Goal: Information Seeking & Learning: Understand process/instructions

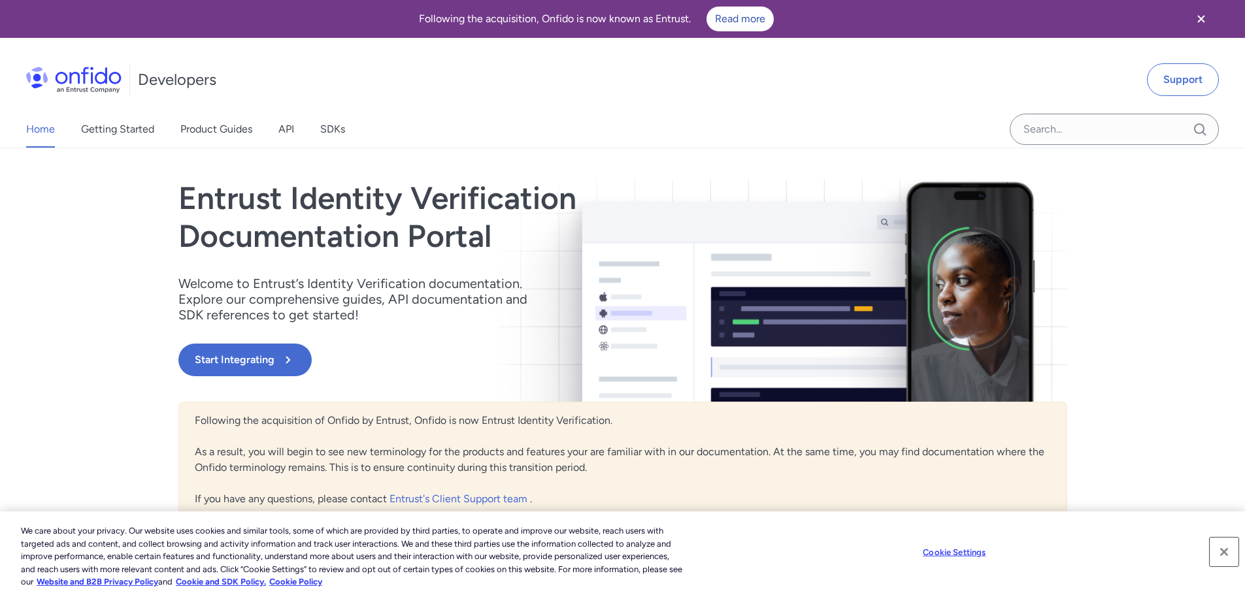
click at [1226, 550] on button "Close" at bounding box center [1223, 552] width 29 height 29
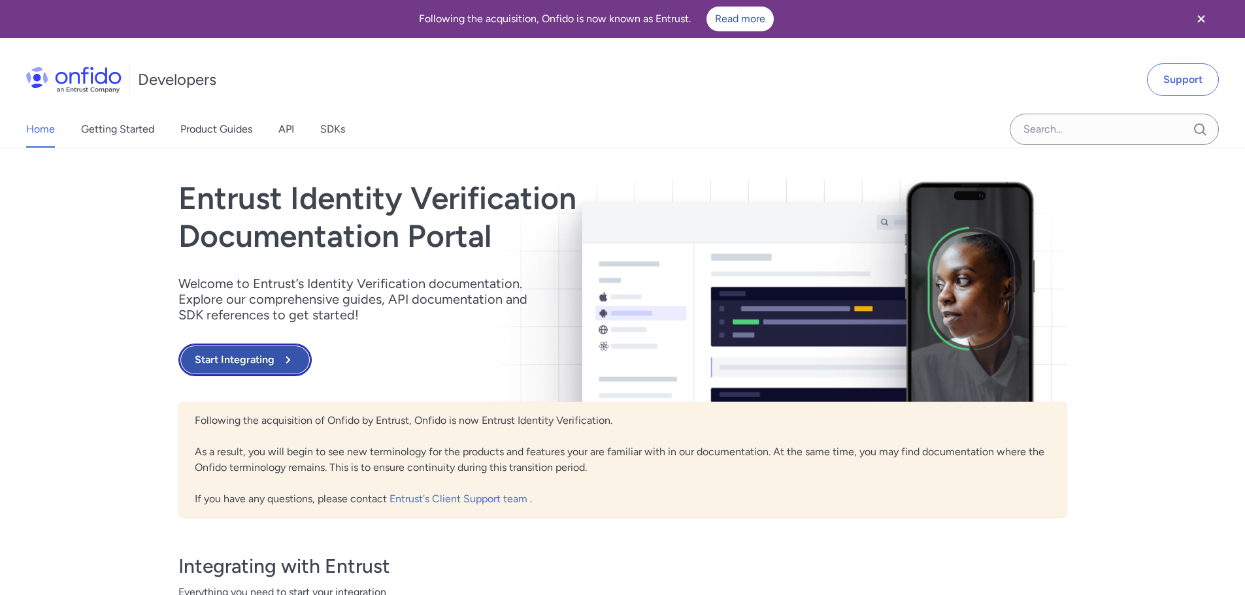
click at [244, 354] on button "Start Integrating" at bounding box center [244, 360] width 133 height 33
click at [221, 363] on button "Start Integrating" at bounding box center [244, 360] width 133 height 33
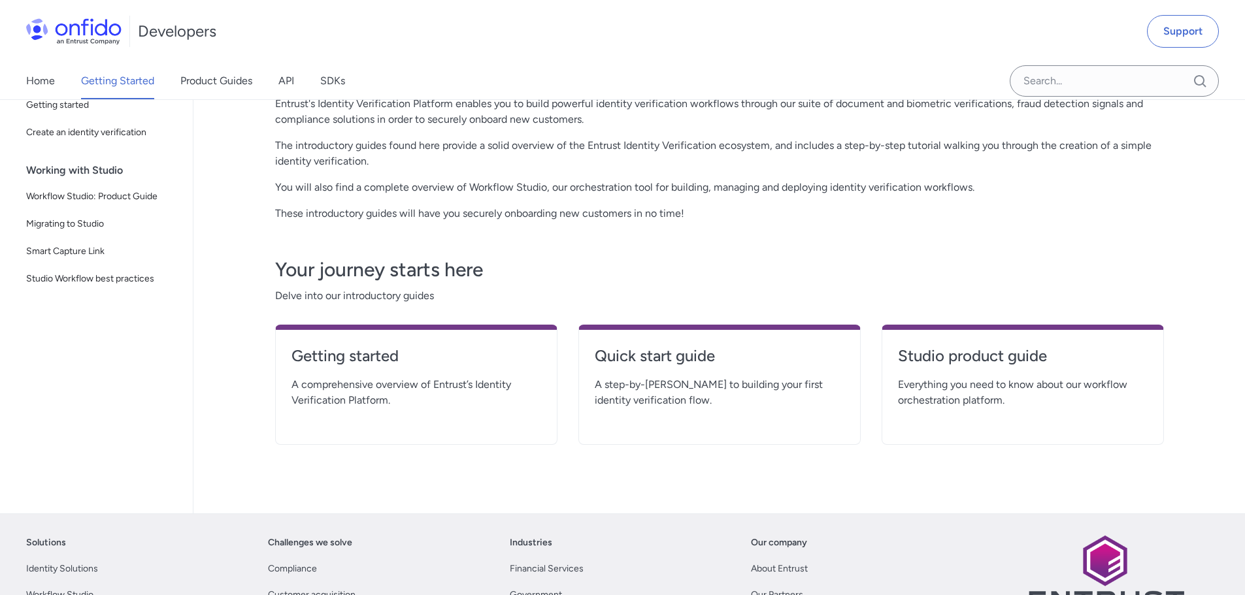
scroll to position [196, 0]
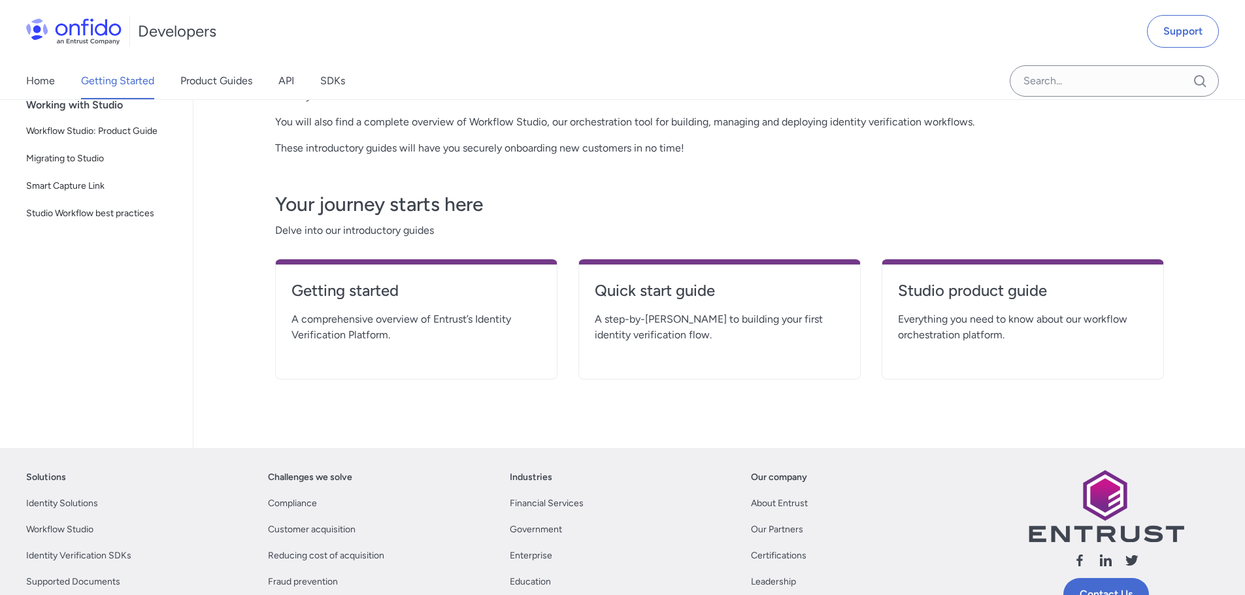
click at [351, 321] on span "A comprehensive overview of Entrust’s Identity Verification Platform." at bounding box center [416, 327] width 250 height 31
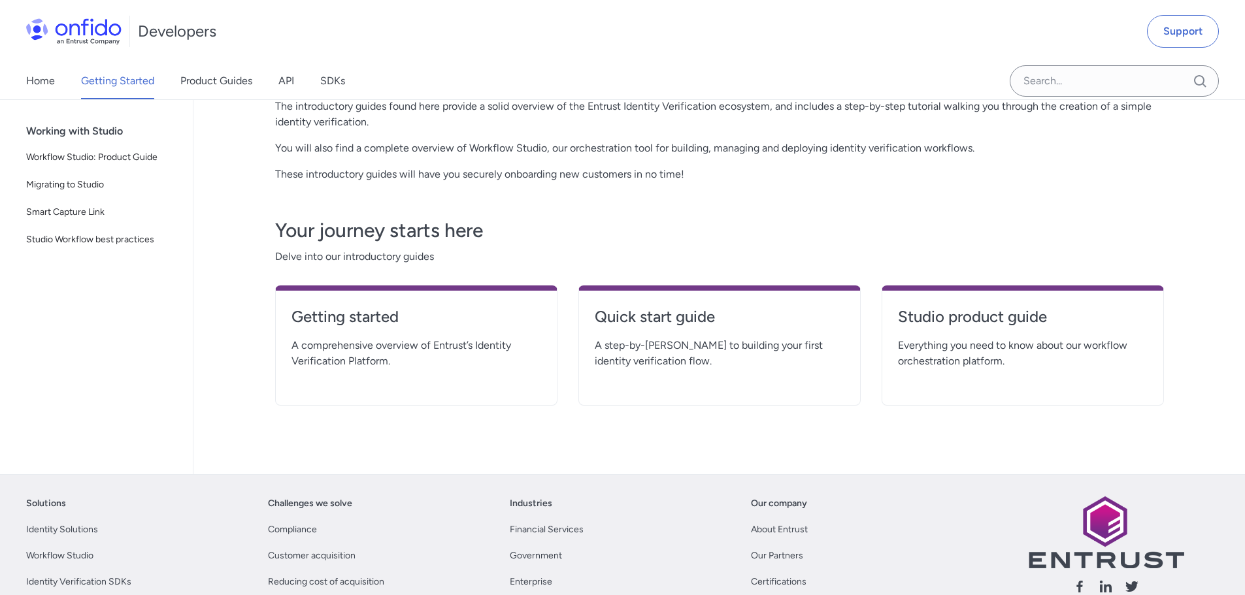
scroll to position [131, 0]
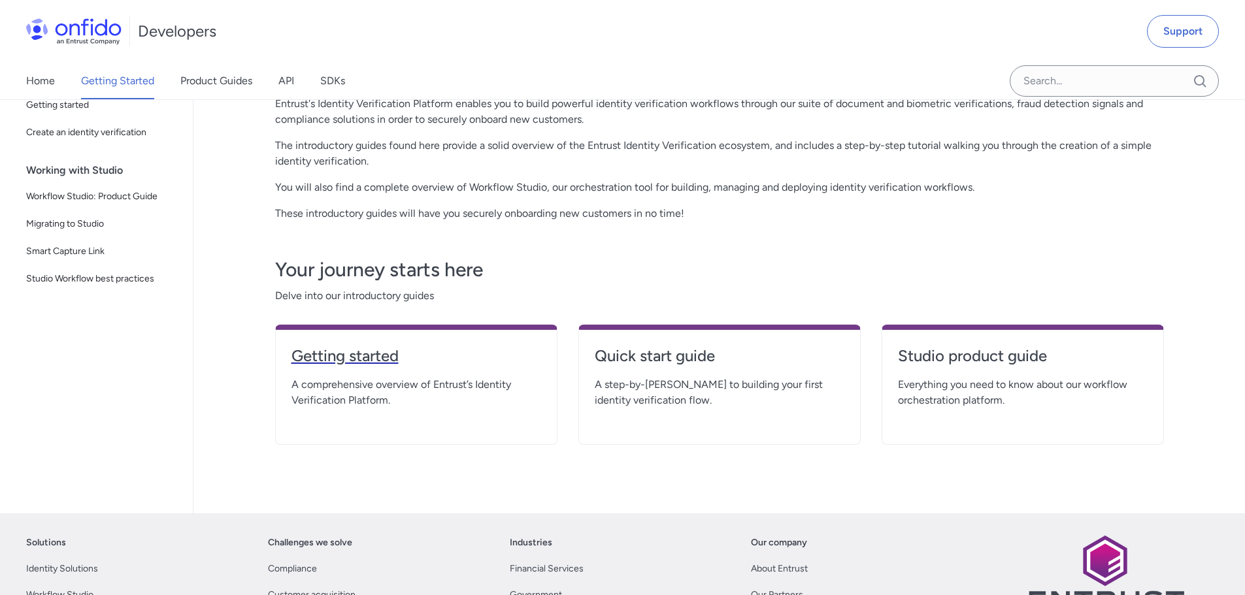
click at [327, 359] on h4 "Getting started" at bounding box center [416, 356] width 250 height 21
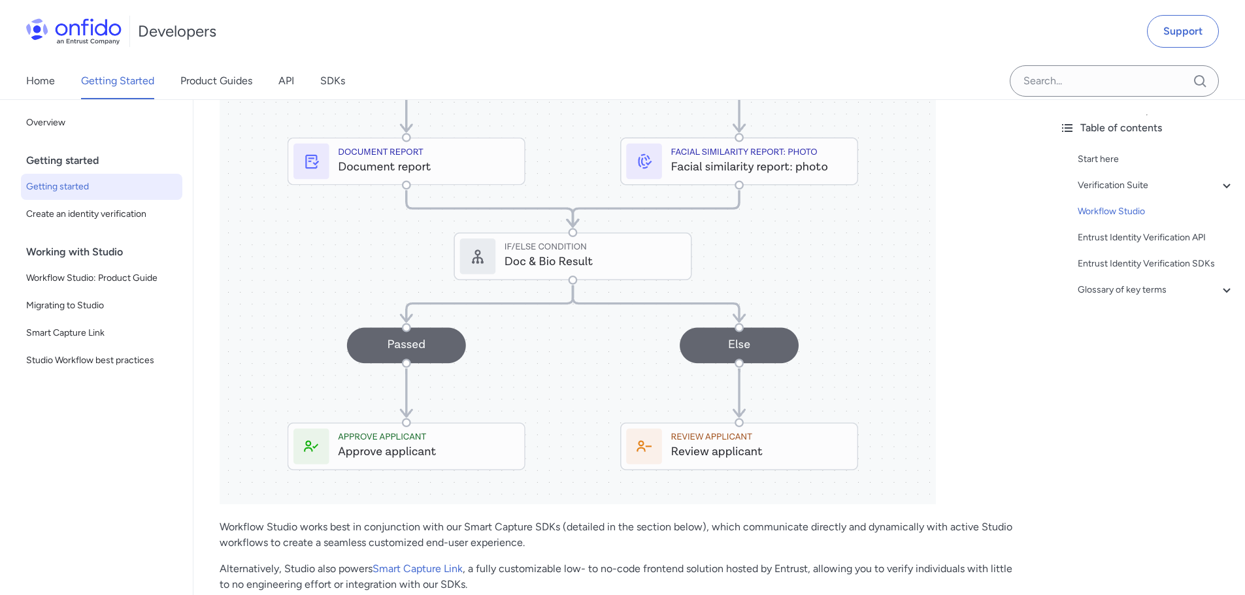
scroll to position [2026, 0]
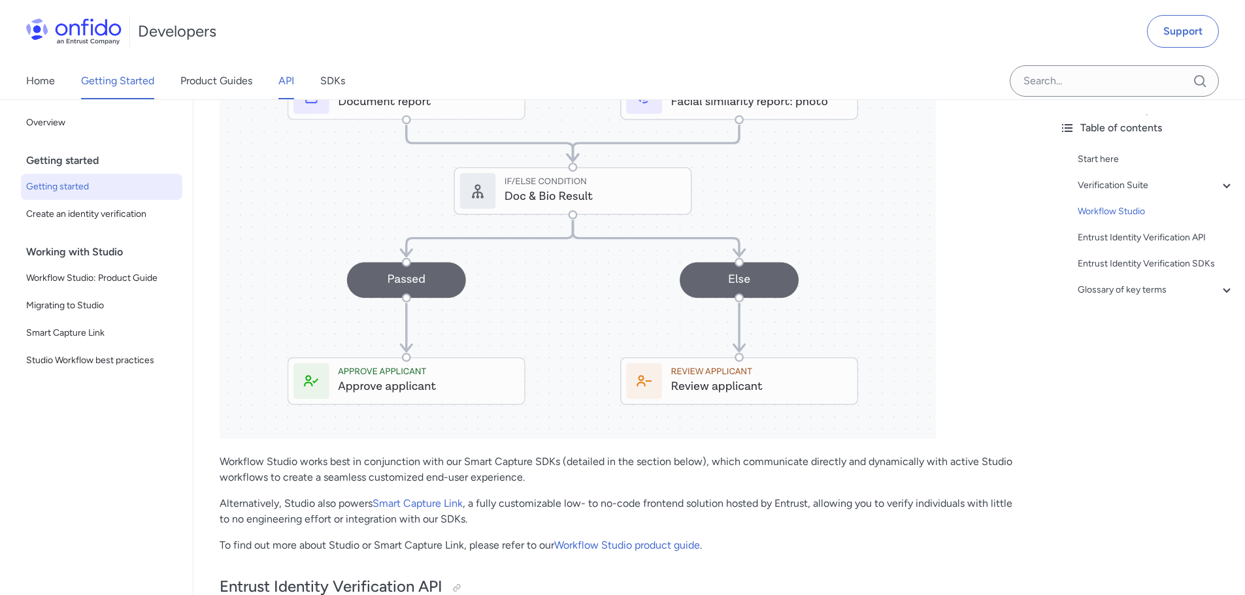
click at [286, 82] on link "API" at bounding box center [286, 81] width 16 height 37
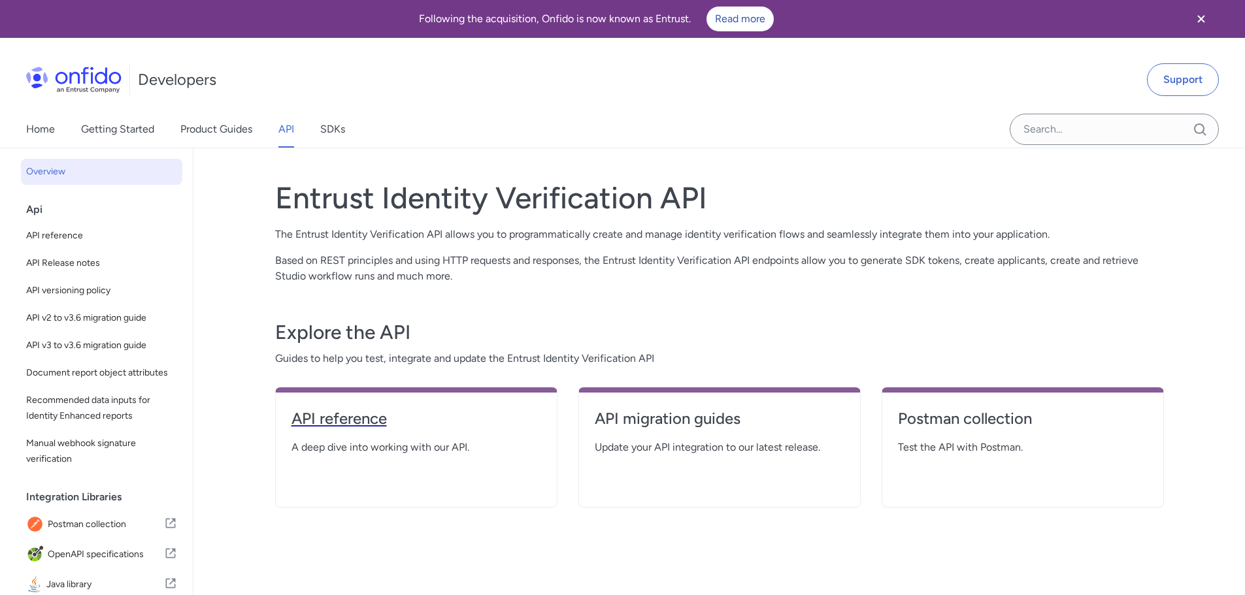
click at [346, 419] on h4 "API reference" at bounding box center [416, 418] width 250 height 21
select select "http"
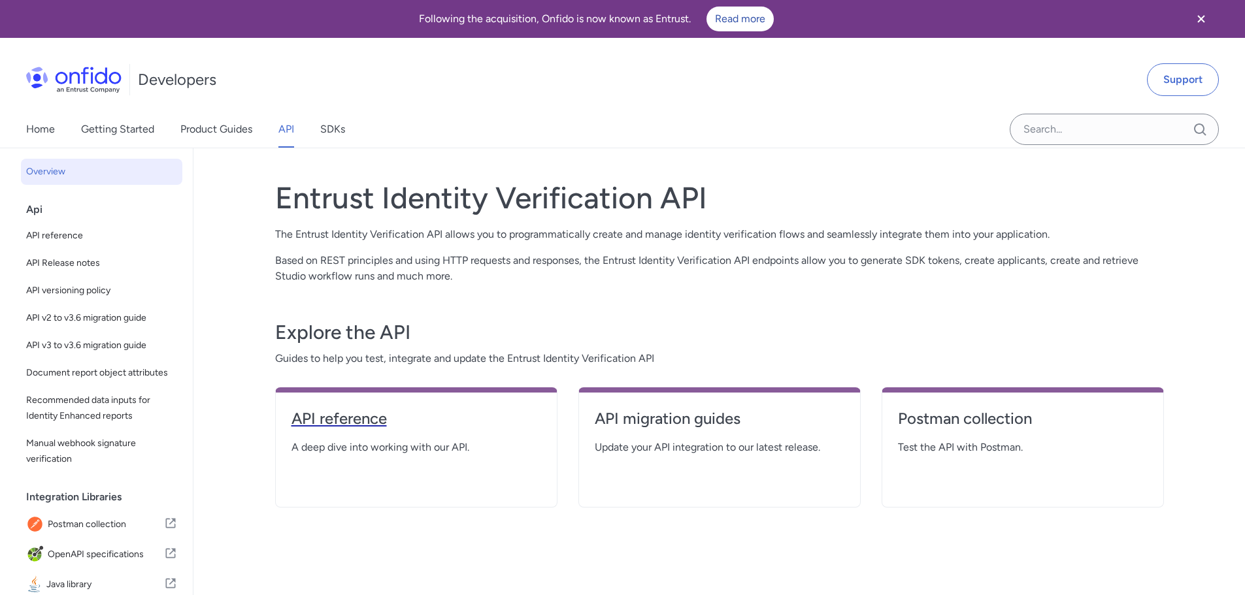
select select "http"
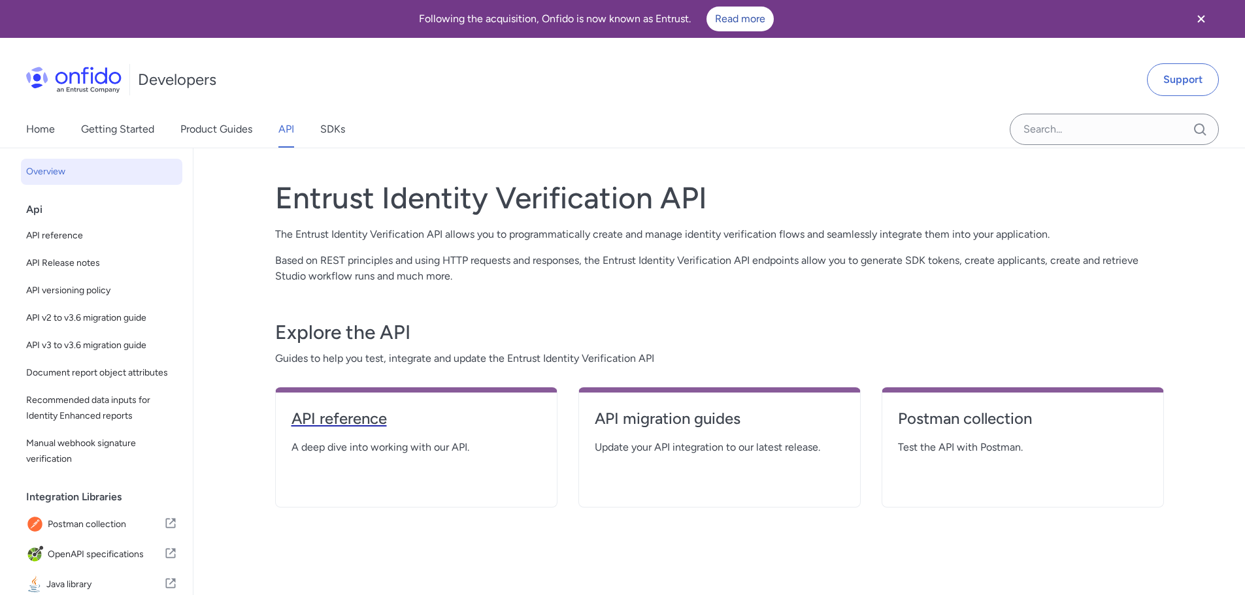
select select "http"
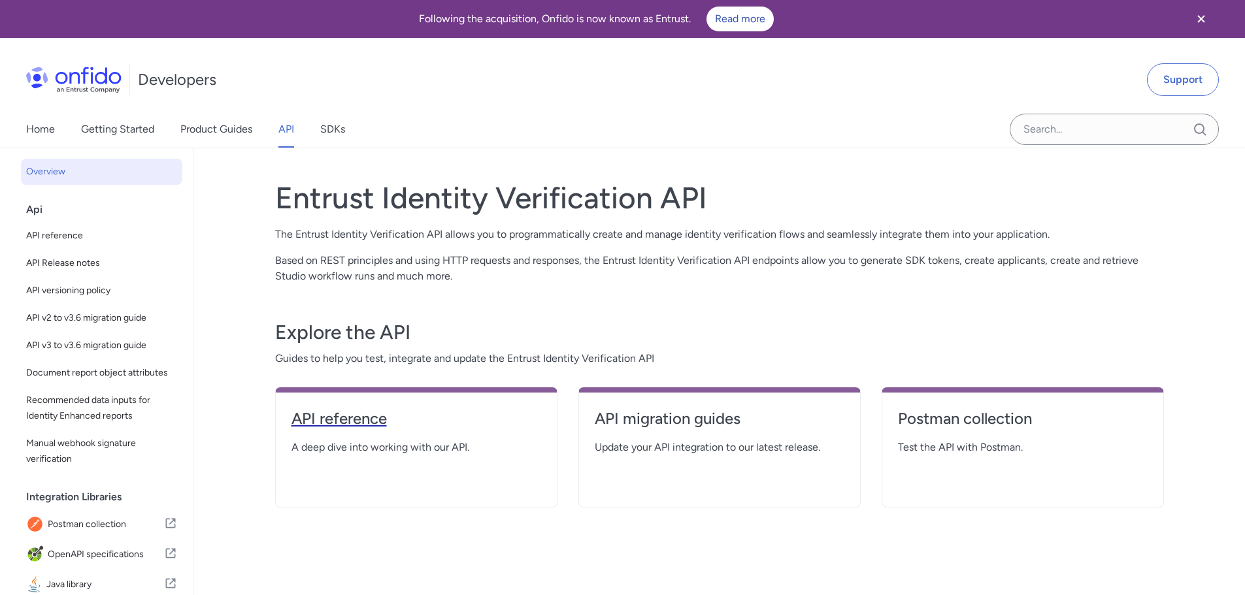
select select "http"
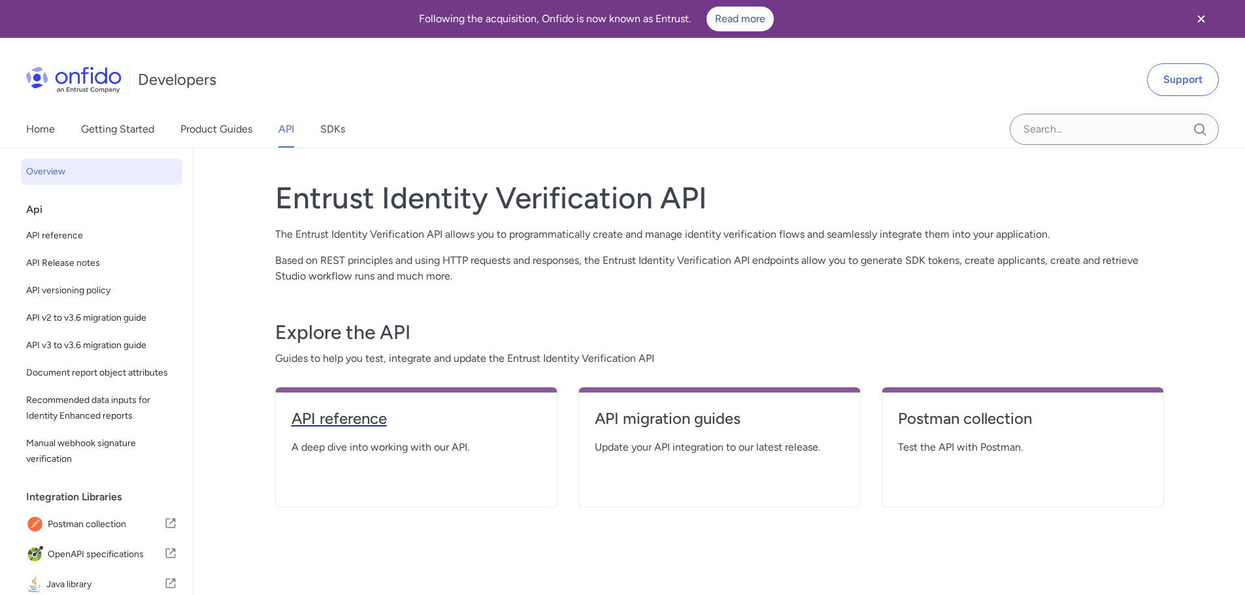
select select "http"
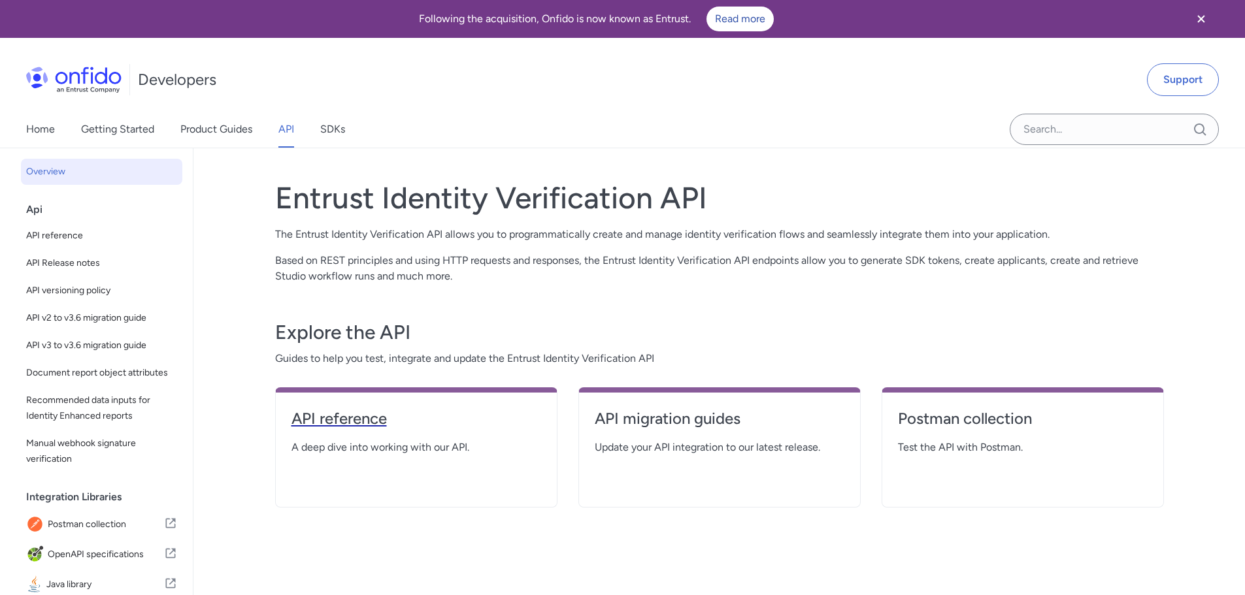
select select "http"
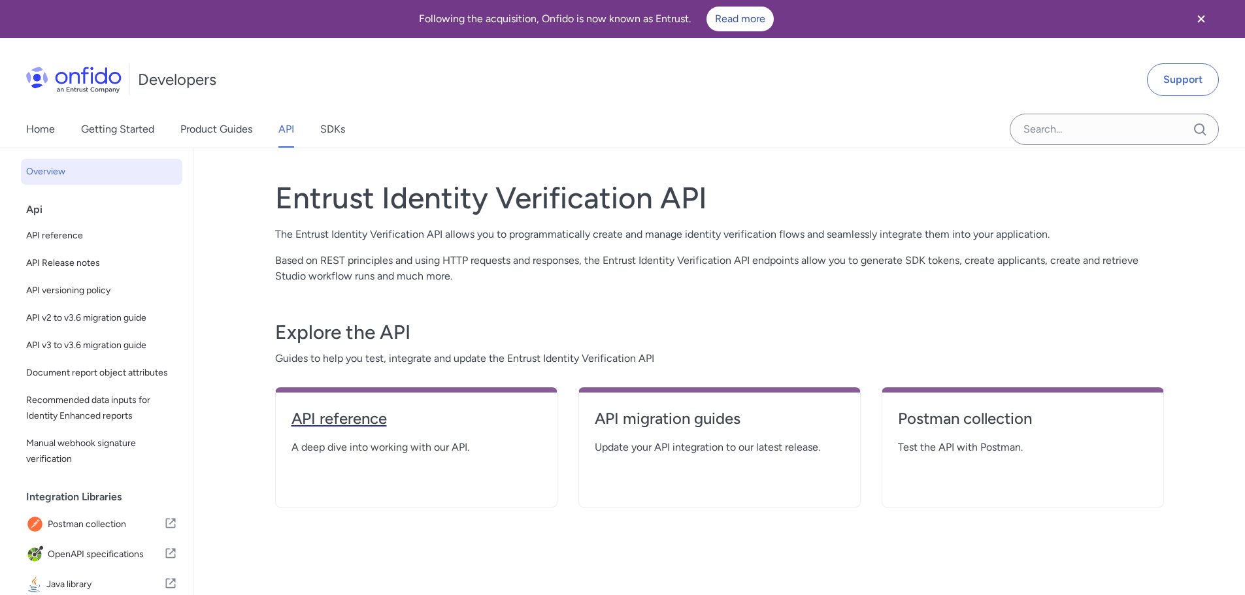
select select "http"
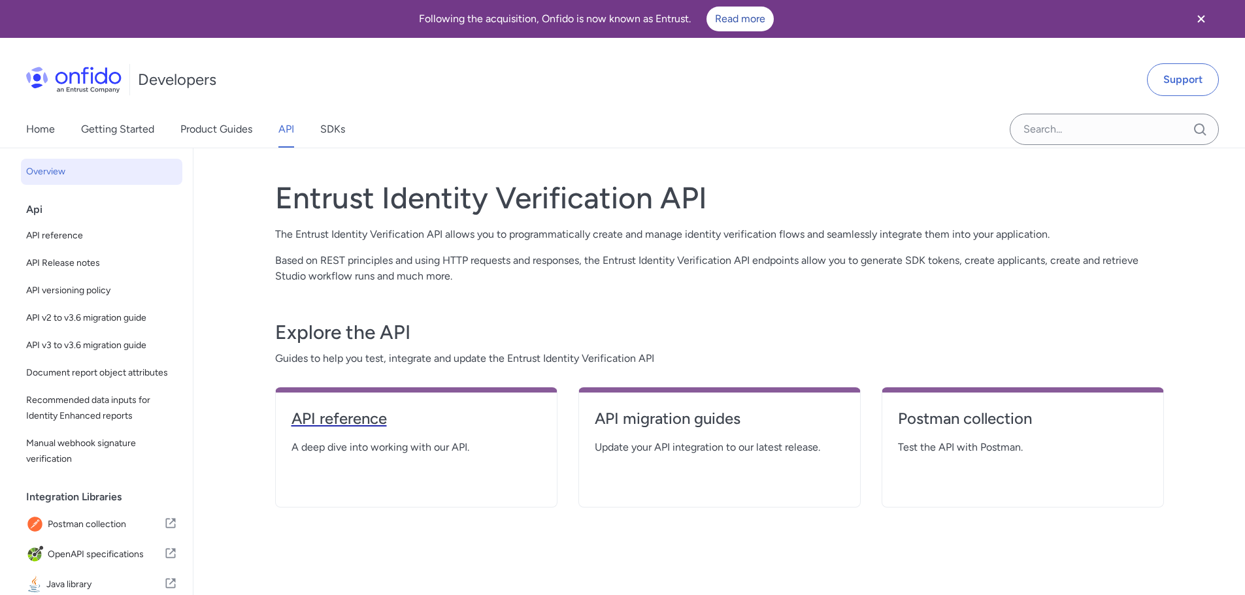
select select "http"
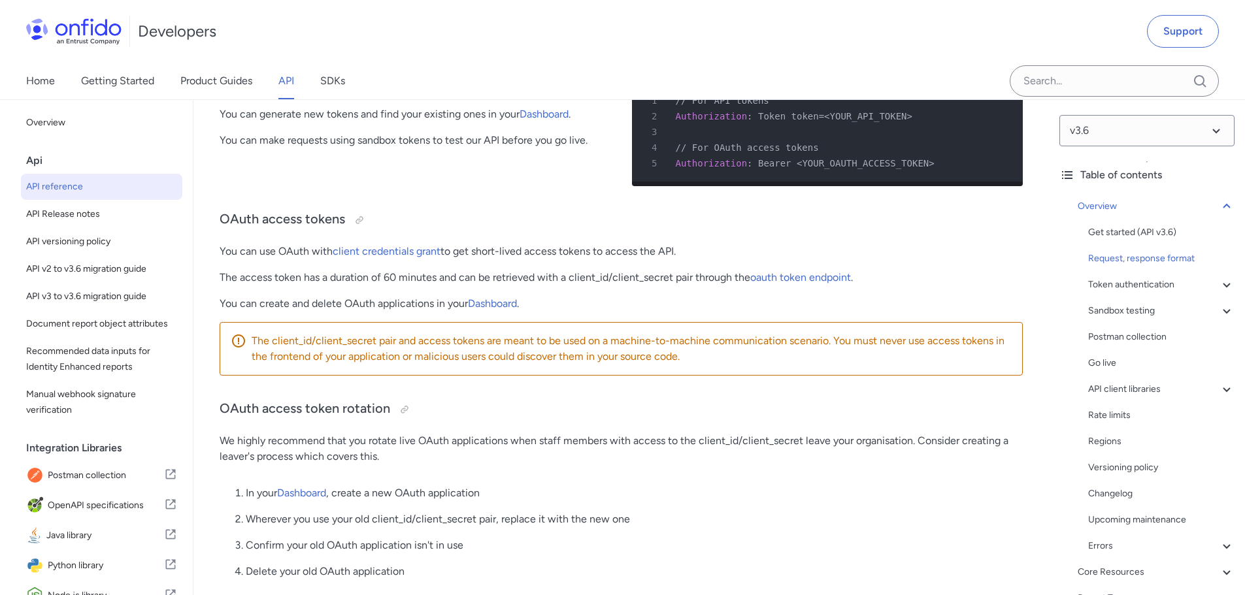
scroll to position [588, 0]
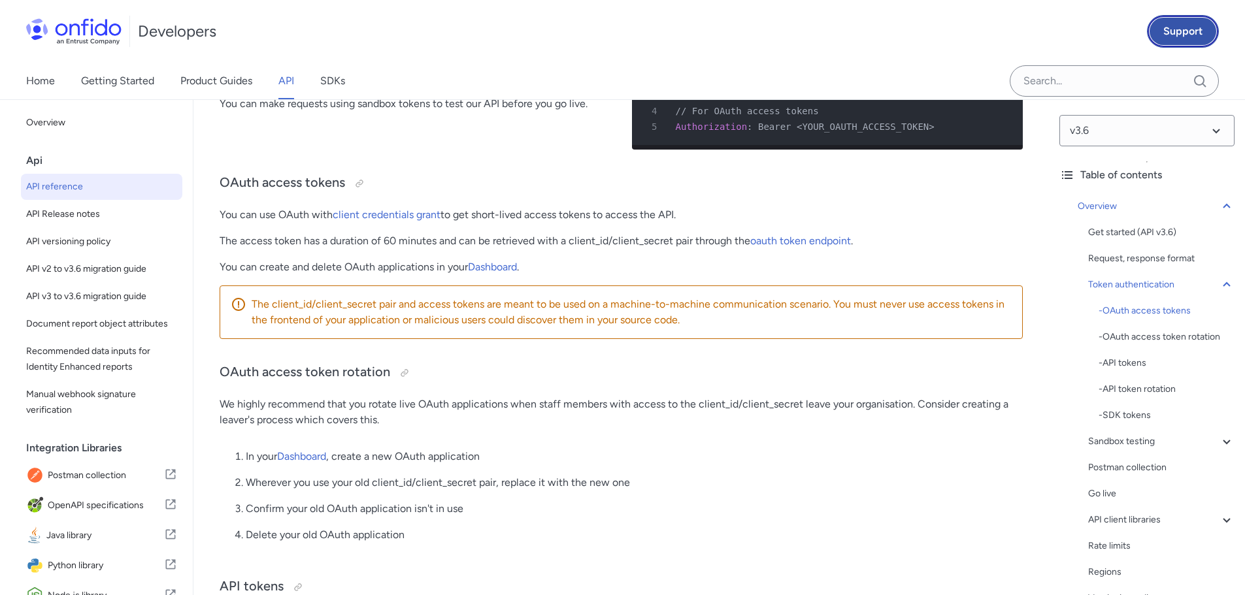
click at [1175, 35] on link "Support" at bounding box center [1183, 31] width 72 height 33
